Goal: Task Accomplishment & Management: Use online tool/utility

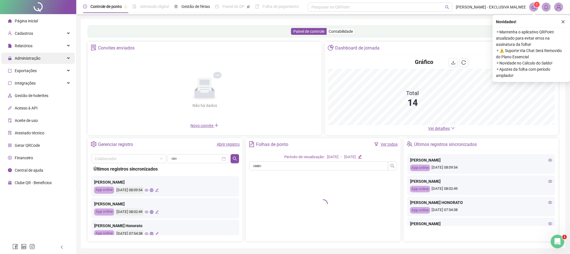
click at [27, 56] on span "Administração" at bounding box center [28, 58] width 26 height 5
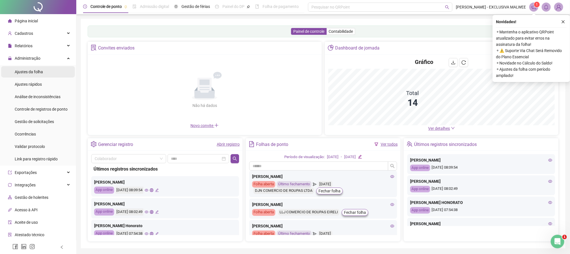
click at [38, 70] on span "Ajustes da folha" at bounding box center [29, 71] width 28 height 5
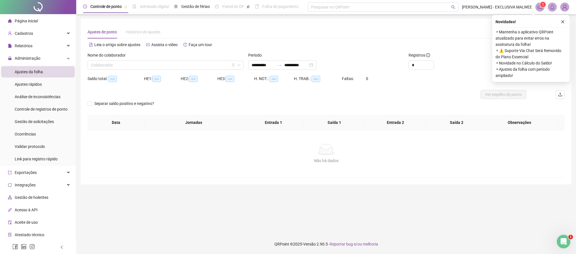
type input "**********"
click at [175, 69] on div "Nome do colaborador Colaborador" at bounding box center [165, 63] width 161 height 22
click at [181, 65] on input "search" at bounding box center [163, 65] width 144 height 8
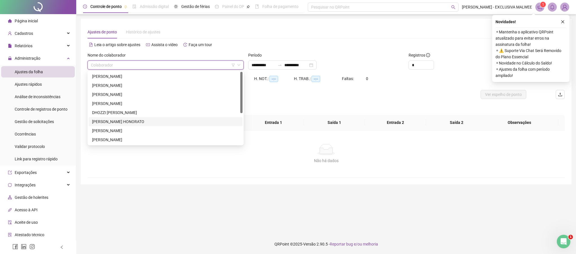
click at [131, 120] on div "[PERSON_NAME] HONORATO" at bounding box center [165, 121] width 147 height 6
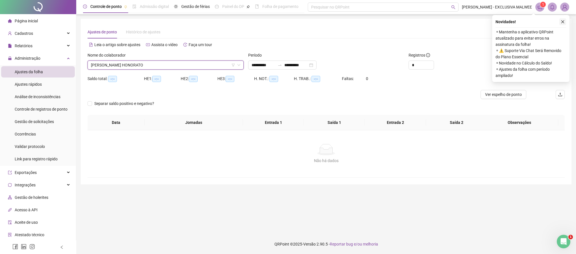
click at [562, 18] on button "button" at bounding box center [563, 21] width 7 height 7
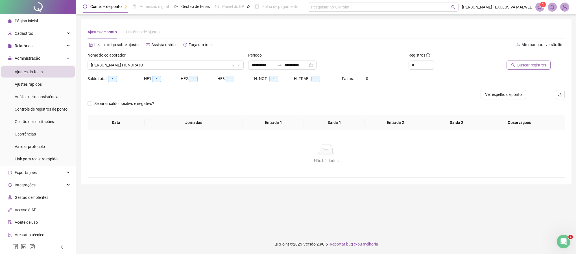
click at [538, 64] on span "Buscar registros" at bounding box center [531, 65] width 29 height 6
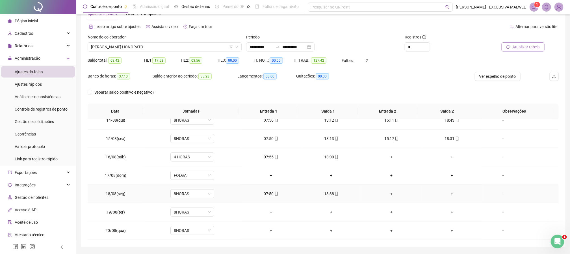
scroll to position [35, 0]
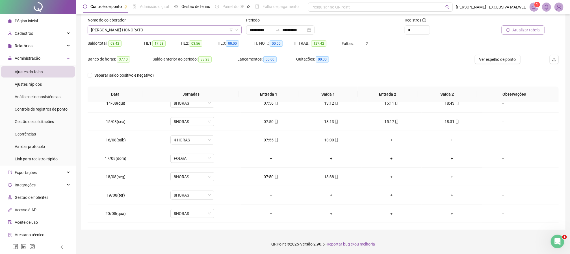
click at [177, 31] on span "[PERSON_NAME] HONORATO" at bounding box center [164, 30] width 147 height 8
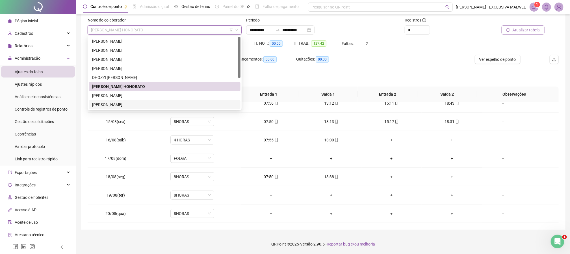
click at [121, 105] on div "[PERSON_NAME]" at bounding box center [164, 104] width 145 height 6
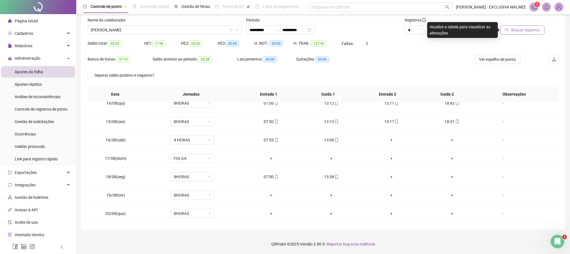
click at [519, 30] on span "Buscar registros" at bounding box center [525, 30] width 29 height 6
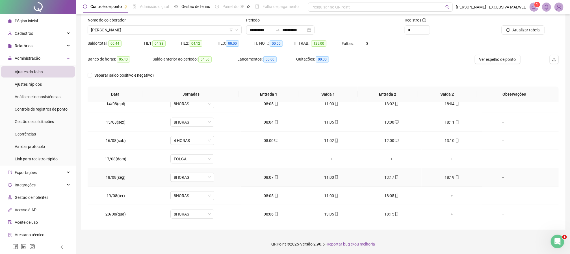
scroll to position [249, 0]
